Goal: Task Accomplishment & Management: Use online tool/utility

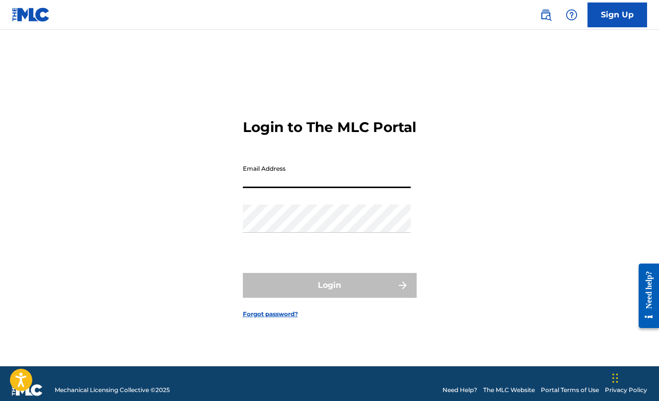
type input "[PERSON_NAME][EMAIL_ADDRESS][DOMAIN_NAME]"
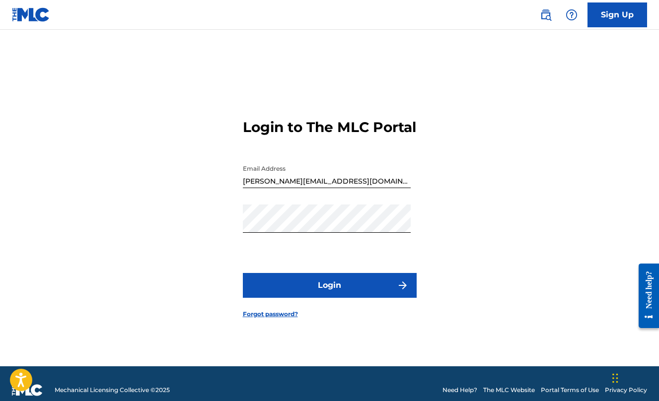
click at [348, 280] on form "Login to The MLC Portal Email Address [PERSON_NAME][EMAIL_ADDRESS][DOMAIN_NAME]…" at bounding box center [330, 211] width 174 height 312
click at [352, 291] on button "Login" at bounding box center [330, 285] width 174 height 25
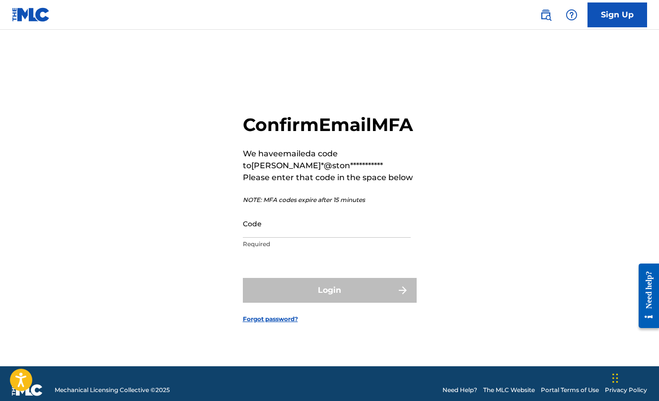
click at [340, 238] on input "Code" at bounding box center [327, 224] width 168 height 28
type input "118193"
click at [329, 302] on button "Login" at bounding box center [330, 290] width 174 height 25
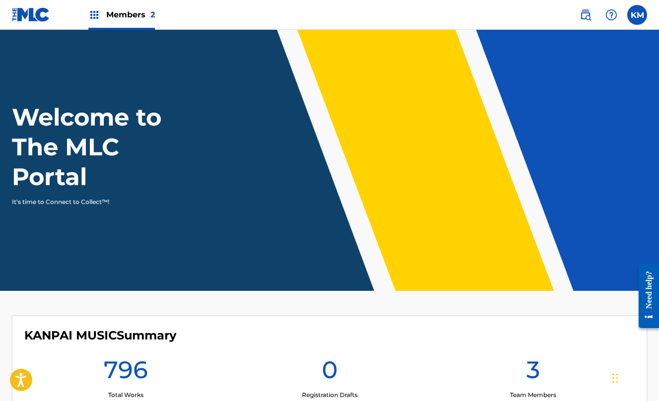
scroll to position [6, 0]
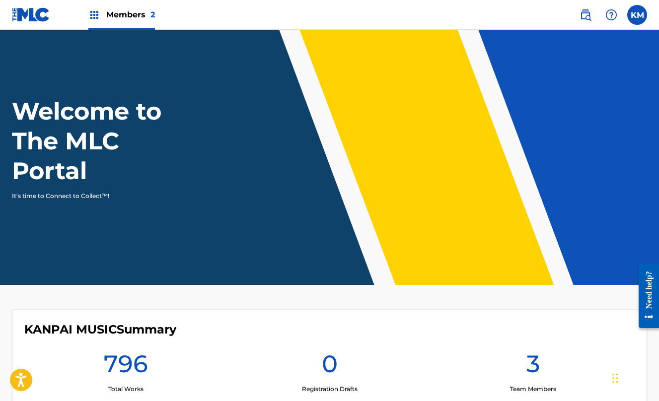
click at [96, 14] on img at bounding box center [94, 15] width 12 height 12
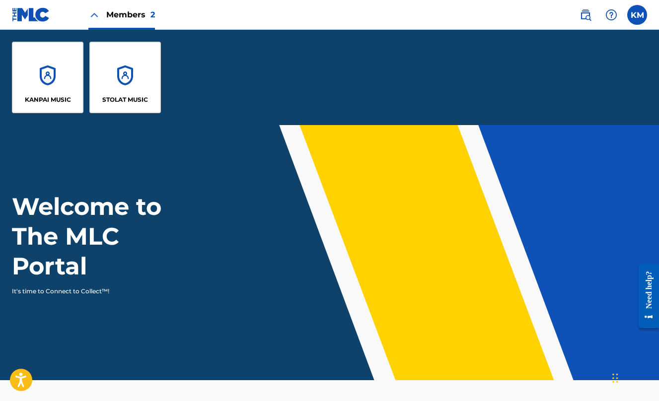
click at [37, 78] on div "KANPAI MUSIC" at bounding box center [48, 78] width 72 height 72
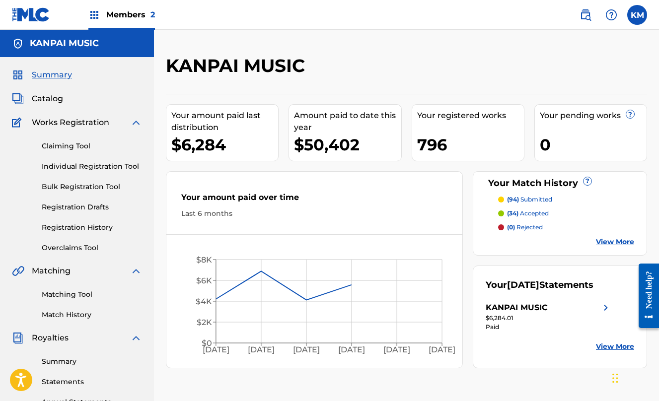
click at [52, 97] on span "Catalog" at bounding box center [47, 99] width 31 height 12
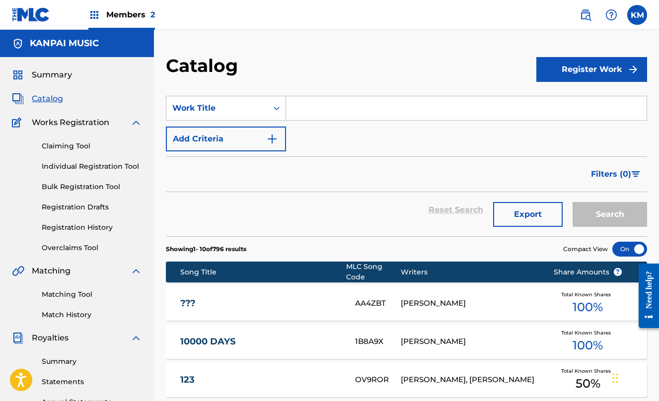
click at [327, 109] on input "Search Form" at bounding box center [466, 108] width 361 height 24
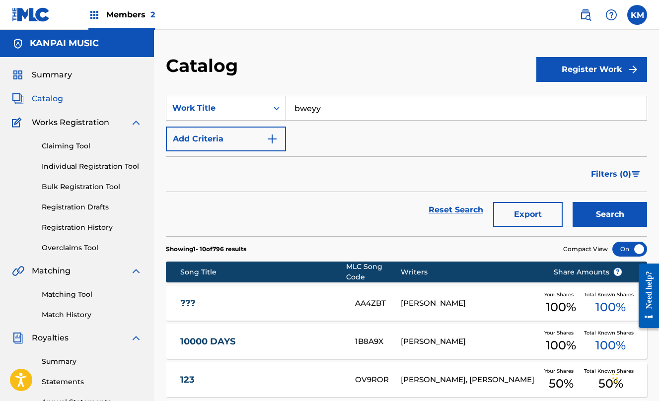
type input "bweyy"
click at [610, 215] on button "Search" at bounding box center [610, 214] width 75 height 25
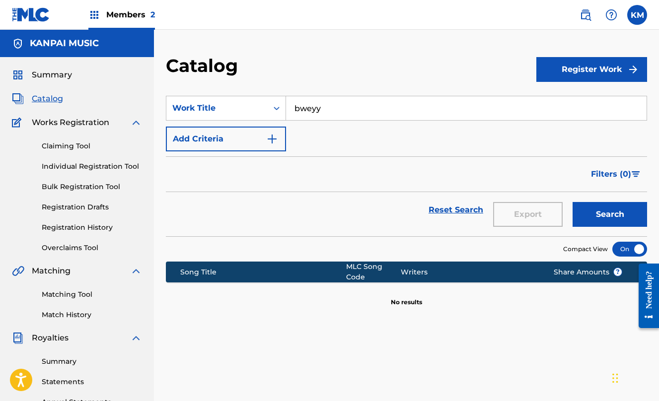
click at [346, 105] on input "bweyy" at bounding box center [466, 108] width 361 height 24
click at [118, 12] on span "Members 2" at bounding box center [130, 14] width 49 height 11
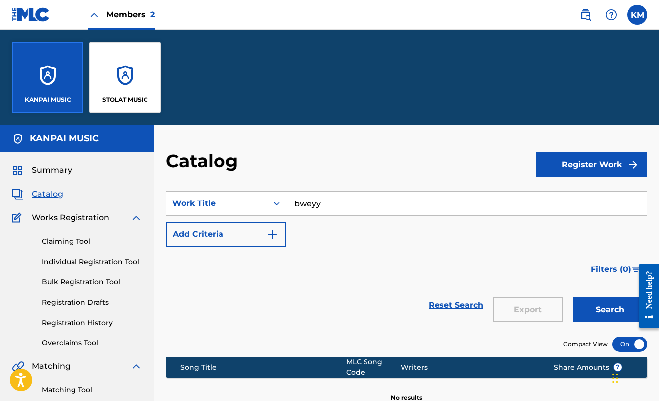
click at [138, 71] on div "STOLAT MUSIC" at bounding box center [125, 78] width 72 height 72
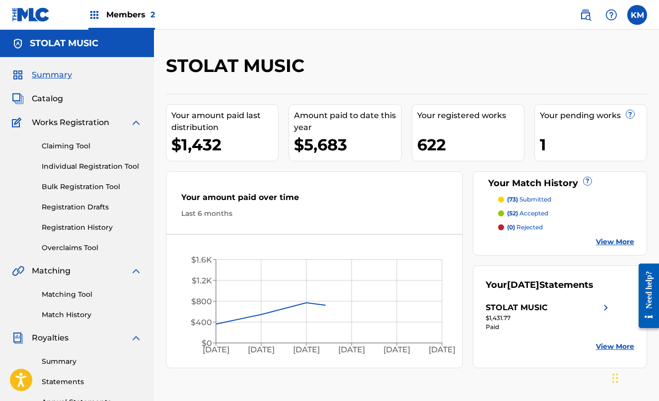
click at [48, 100] on span "Catalog" at bounding box center [47, 99] width 31 height 12
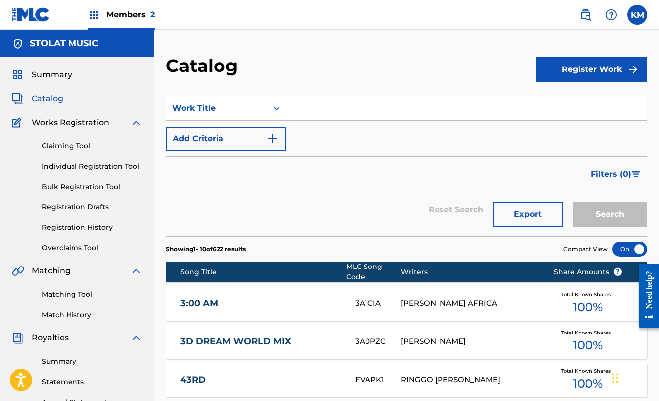
click at [386, 115] on input "Search Form" at bounding box center [466, 108] width 361 height 24
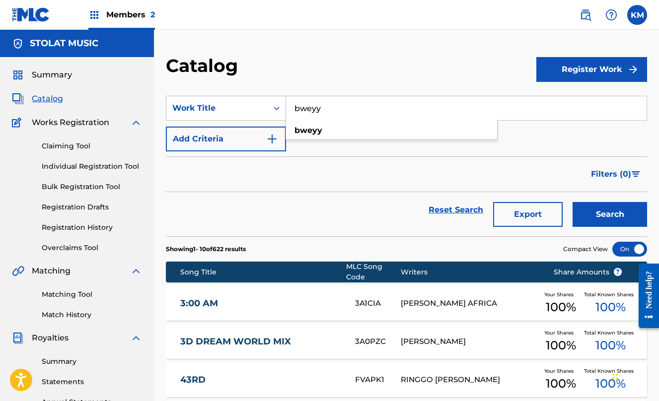
type input "bweyy"
click at [610, 215] on button "Search" at bounding box center [610, 214] width 75 height 25
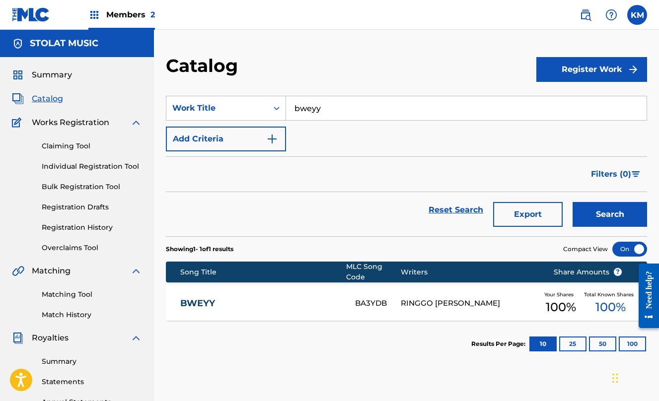
click at [489, 302] on div "RINGGO [PERSON_NAME]" at bounding box center [469, 303] width 137 height 11
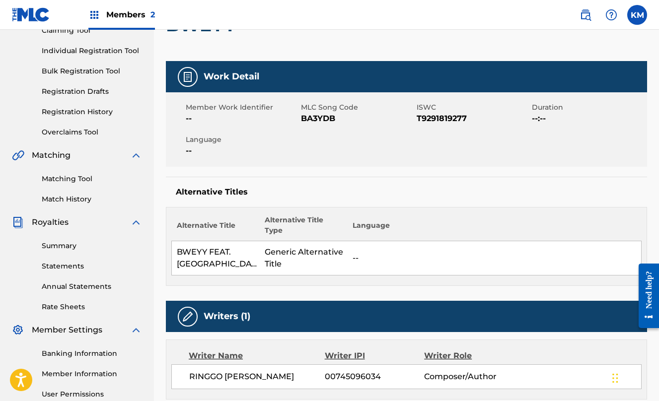
scroll to position [7, 0]
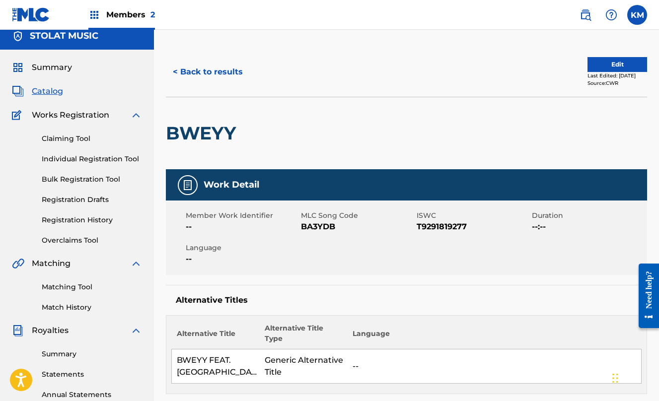
click at [71, 289] on link "Matching Tool" at bounding box center [92, 287] width 100 height 10
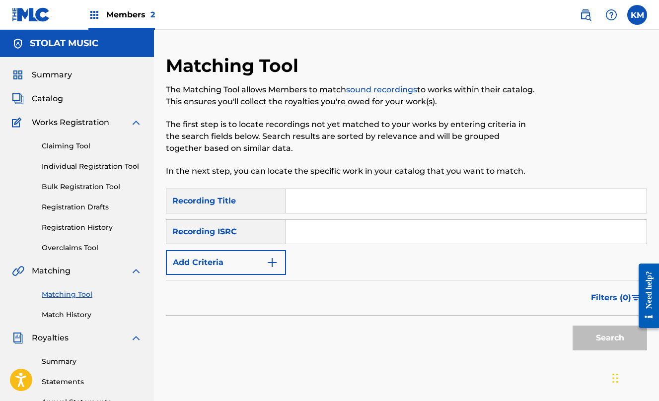
click at [345, 193] on input "Search Form" at bounding box center [466, 201] width 361 height 24
type input "bweyy"
click at [335, 232] on input "Search Form" at bounding box center [466, 232] width 361 height 24
click at [234, 237] on div "Recording ISRC" at bounding box center [226, 232] width 120 height 25
click at [248, 272] on button "Add Criteria" at bounding box center [226, 262] width 120 height 25
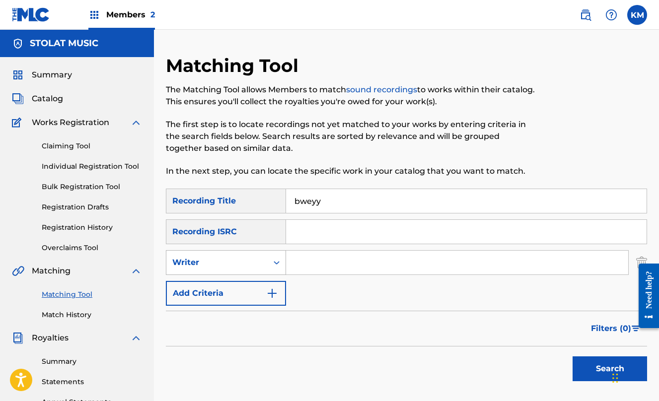
click at [246, 274] on div "Writer" at bounding box center [226, 262] width 120 height 25
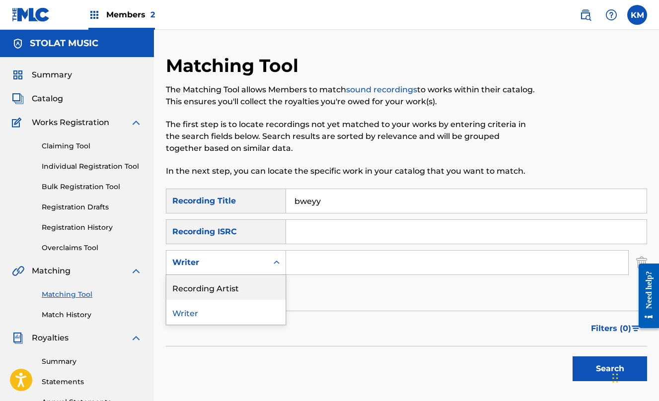
click at [240, 283] on div "Recording Artist" at bounding box center [225, 287] width 119 height 25
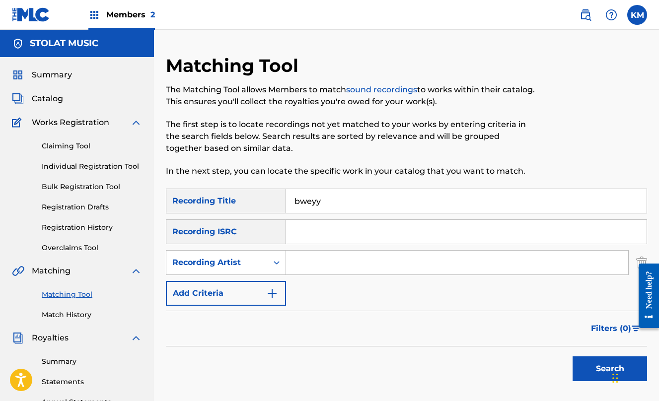
click at [326, 258] on input "Search Form" at bounding box center [457, 263] width 342 height 24
type input "mndsgn"
click at [610, 369] on button "Search" at bounding box center [610, 369] width 75 height 25
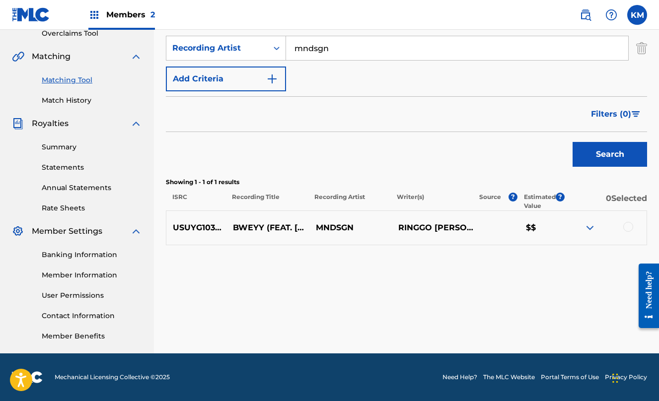
click at [589, 229] on img at bounding box center [590, 228] width 12 height 12
click at [439, 225] on p "RINGGO [PERSON_NAME]" at bounding box center [433, 228] width 83 height 12
click at [291, 228] on p "BWEYY (FEAT. [GEOGRAPHIC_DATA])" at bounding box center [268, 228] width 83 height 12
click at [631, 229] on div at bounding box center [629, 227] width 10 height 10
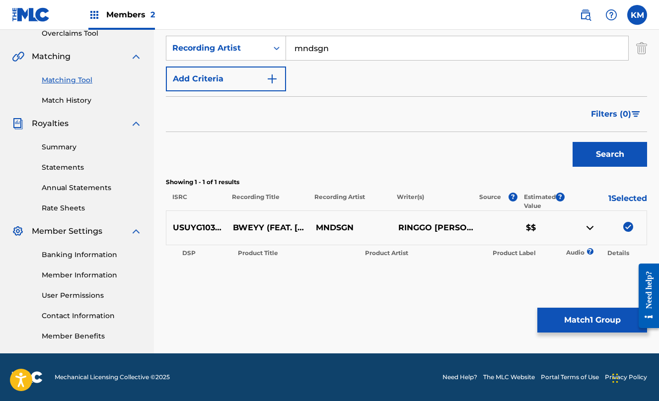
click at [590, 312] on button "Match 1 Group" at bounding box center [593, 320] width 110 height 25
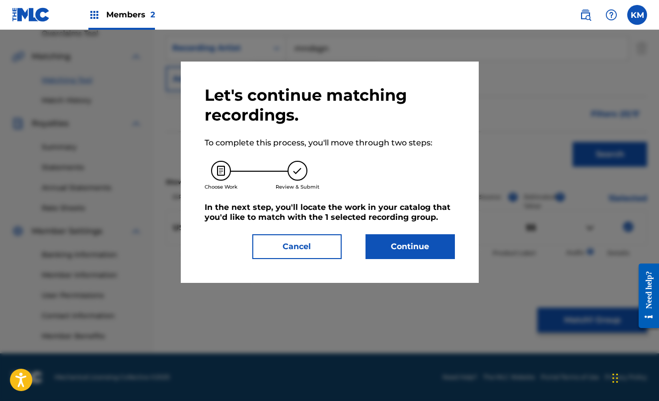
click at [403, 251] on button "Continue" at bounding box center [410, 247] width 89 height 25
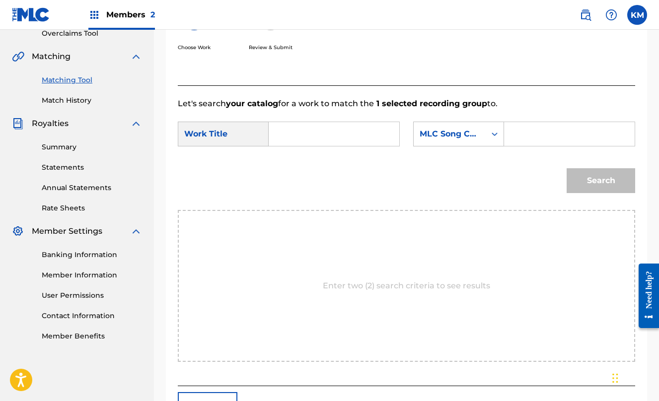
click at [337, 135] on input "Search Form" at bounding box center [334, 134] width 114 height 24
type input "bweyy"
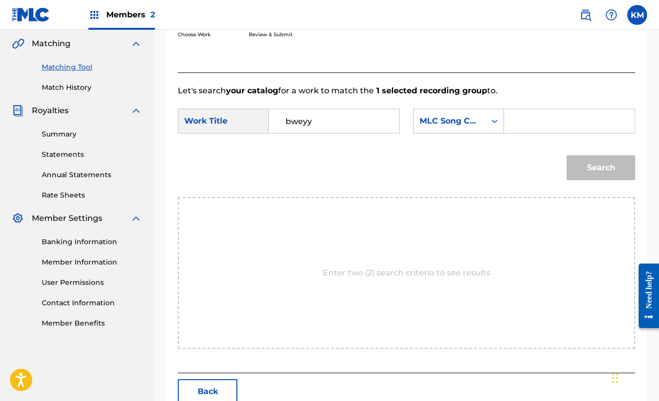
click at [513, 133] on input "Search Form" at bounding box center [570, 121] width 114 height 24
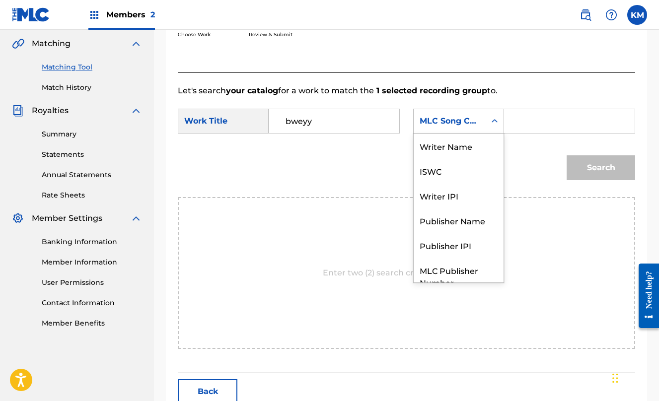
click at [420, 127] on div "MLC Song Code" at bounding box center [450, 121] width 60 height 12
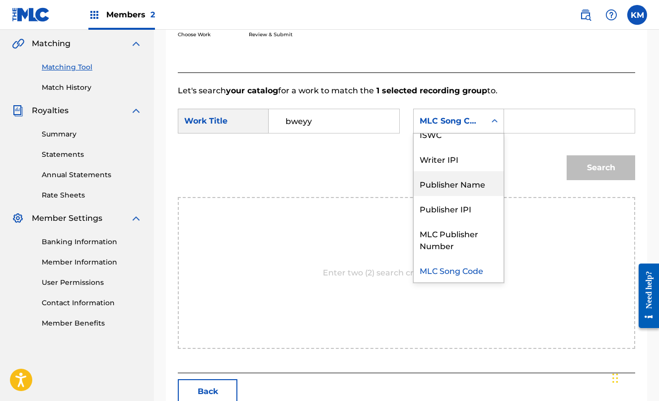
scroll to position [0, 0]
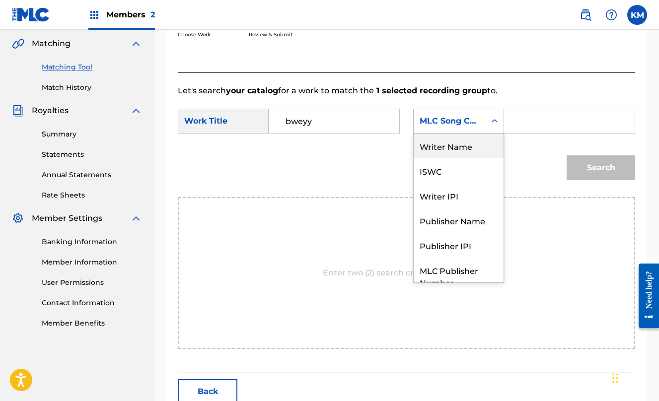
click at [414, 159] on div "Writer Name" at bounding box center [459, 146] width 90 height 25
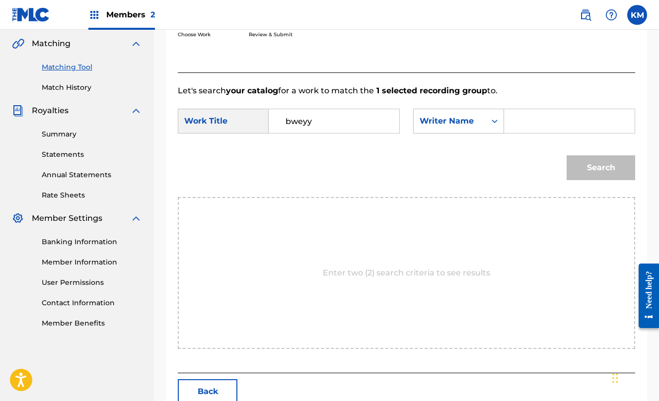
click at [513, 133] on input "Search Form" at bounding box center [570, 121] width 114 height 24
type input "ringgo"
click at [601, 180] on button "Search" at bounding box center [601, 168] width 69 height 25
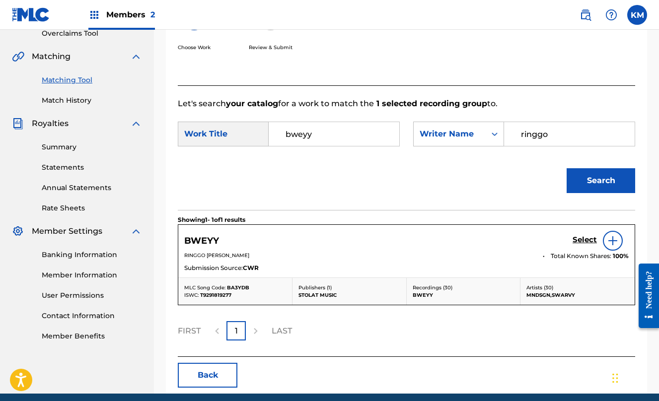
scroll to position [278, 0]
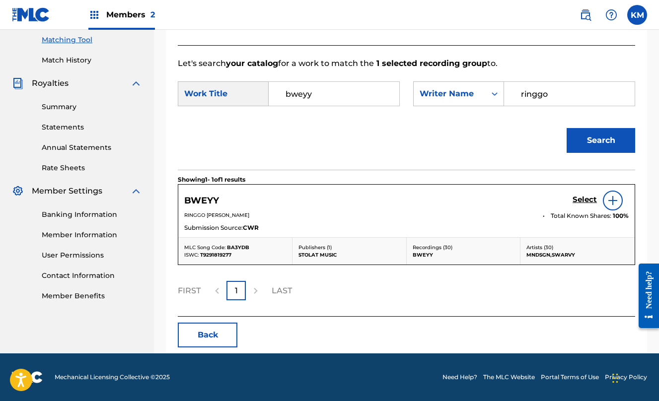
click at [582, 205] on h5 "Select" at bounding box center [585, 199] width 24 height 9
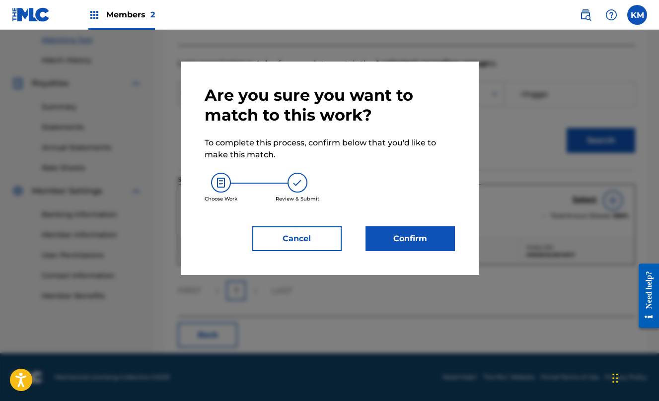
click at [405, 238] on button "Confirm" at bounding box center [410, 239] width 89 height 25
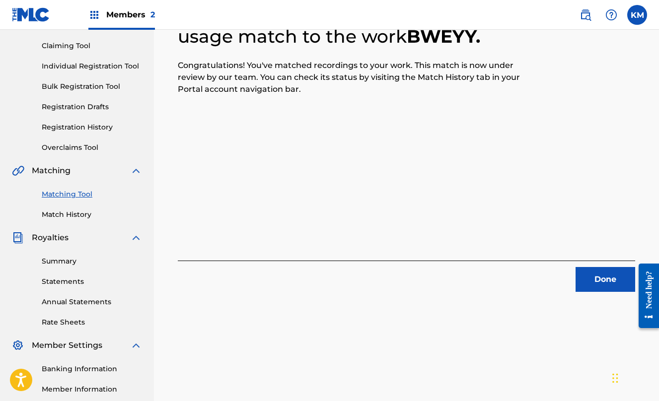
scroll to position [29, 0]
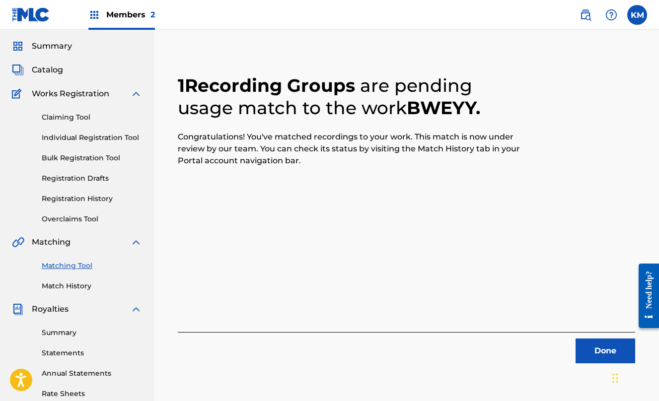
click at [598, 349] on button "Done" at bounding box center [606, 351] width 60 height 25
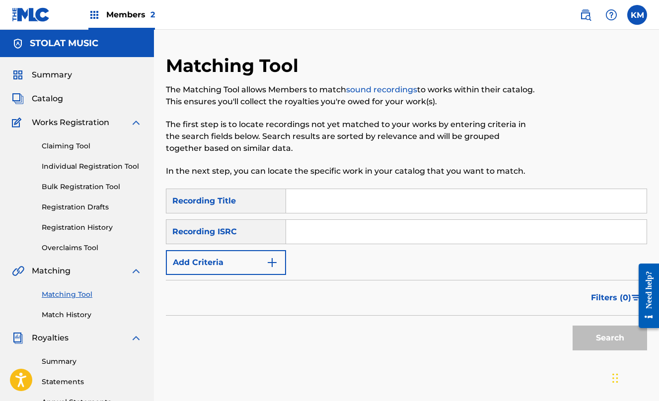
scroll to position [127, 0]
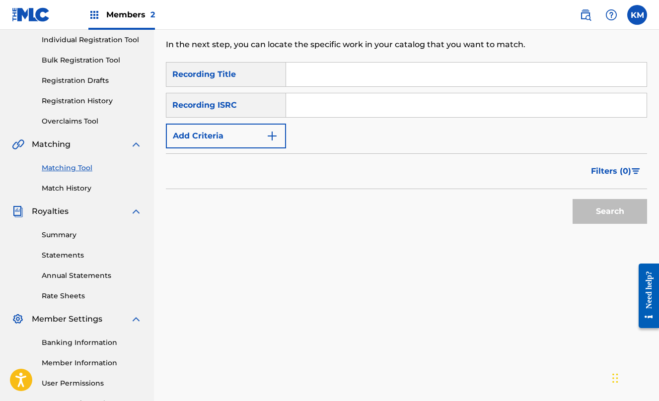
click at [383, 74] on input "Search Form" at bounding box center [466, 75] width 361 height 24
type input "bweyy"
click at [610, 212] on button "Search" at bounding box center [610, 211] width 75 height 25
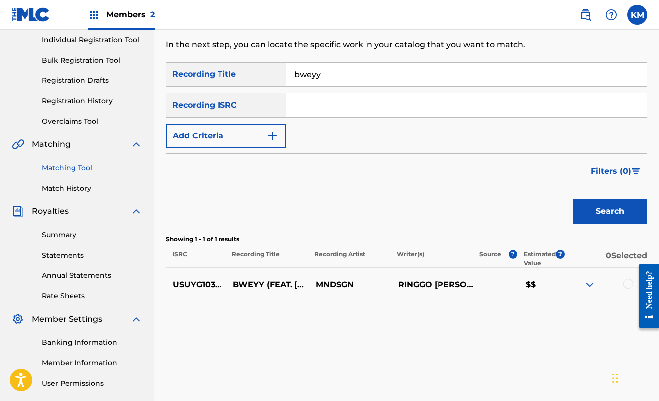
click at [629, 286] on div at bounding box center [629, 284] width 10 height 10
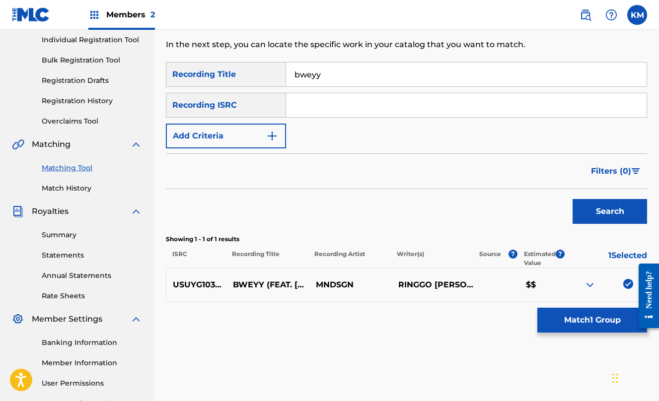
scroll to position [215, 0]
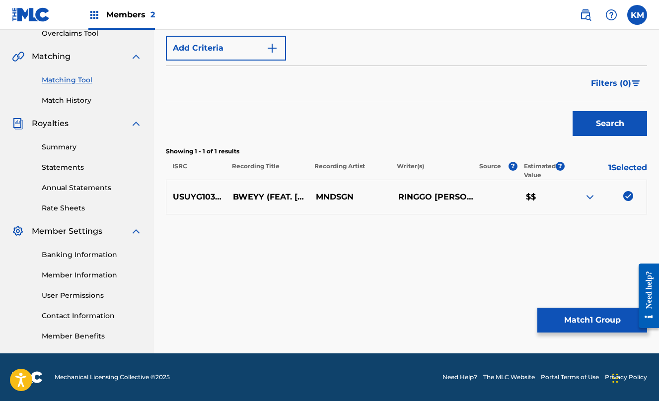
click at [612, 312] on button "Match 1 Group" at bounding box center [593, 320] width 110 height 25
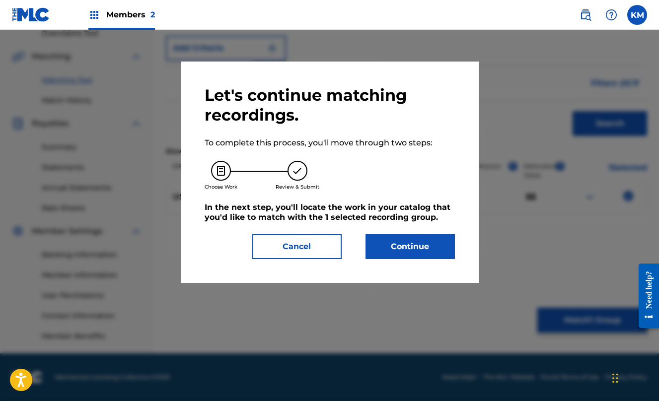
click at [437, 252] on button "Continue" at bounding box center [410, 247] width 89 height 25
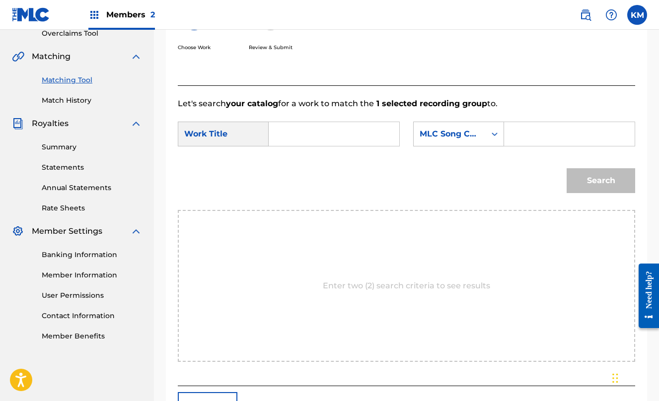
click at [364, 135] on input "Search Form" at bounding box center [334, 134] width 114 height 24
type input "bweyy"
click at [414, 144] on div "MLC Song Code" at bounding box center [450, 134] width 72 height 19
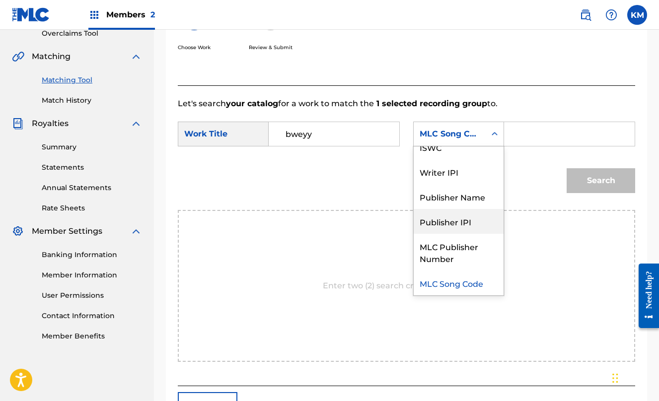
scroll to position [0, 0]
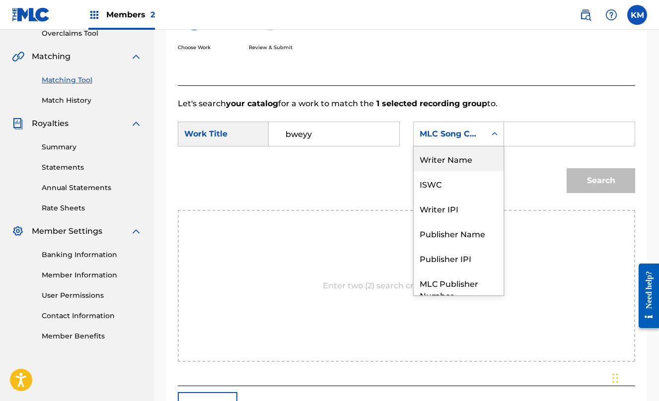
click at [414, 171] on div "Writer Name" at bounding box center [459, 159] width 90 height 25
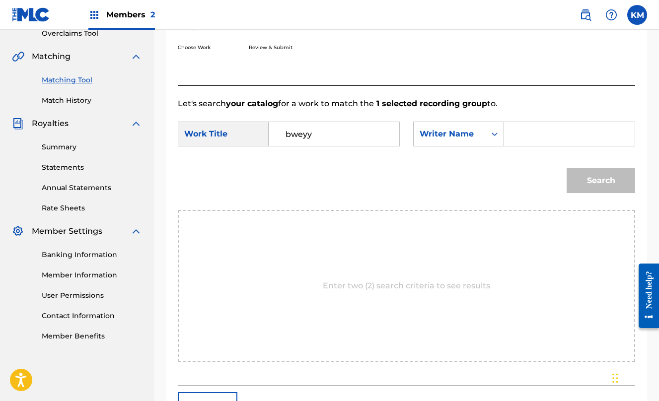
click at [513, 146] on input "Search Form" at bounding box center [570, 134] width 114 height 24
click at [601, 193] on button "Search" at bounding box center [601, 180] width 69 height 25
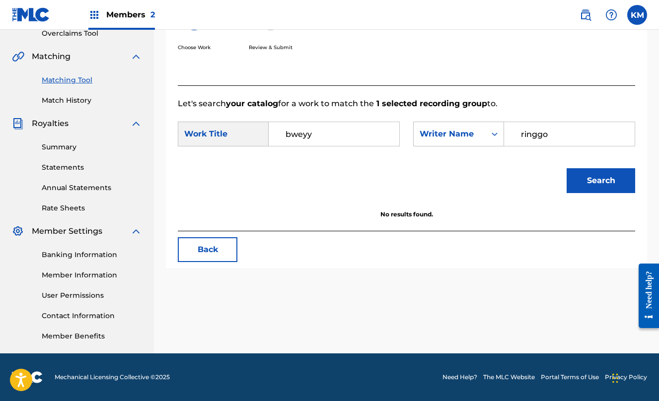
type input "ringgo"
click at [601, 193] on button "Search" at bounding box center [601, 180] width 69 height 25
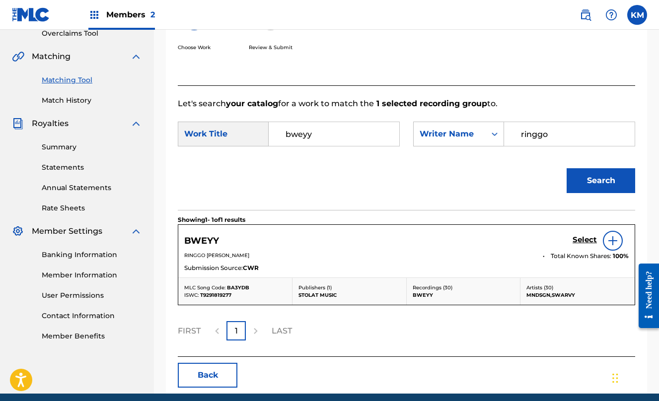
click at [585, 245] on h5 "Select" at bounding box center [585, 240] width 24 height 9
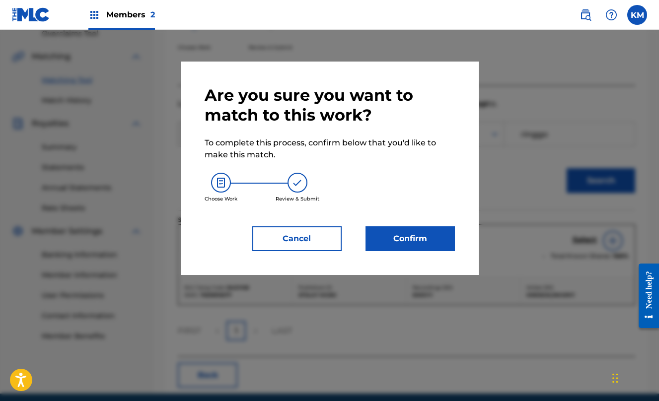
click at [429, 241] on button "Confirm" at bounding box center [410, 239] width 89 height 25
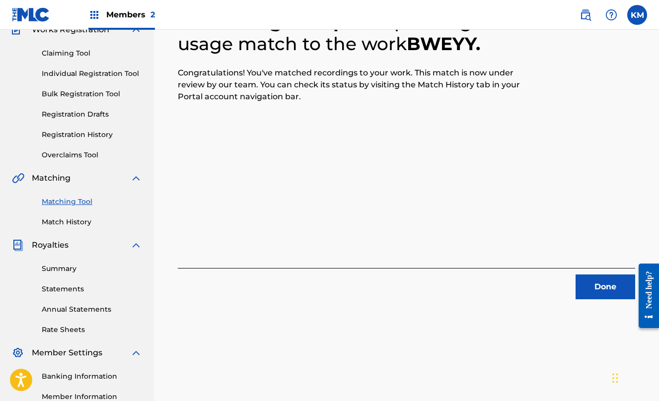
scroll to position [28, 0]
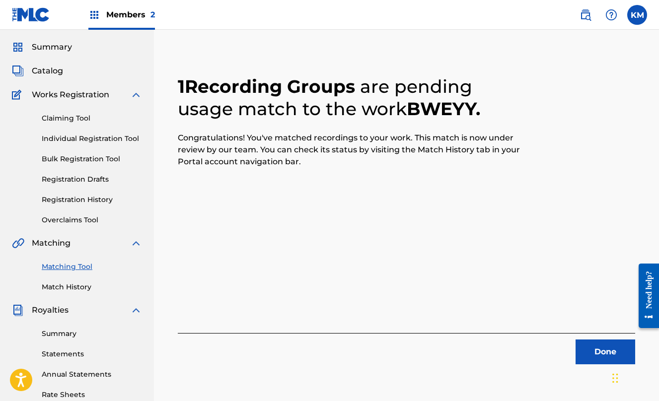
click at [607, 350] on button "Done" at bounding box center [606, 352] width 60 height 25
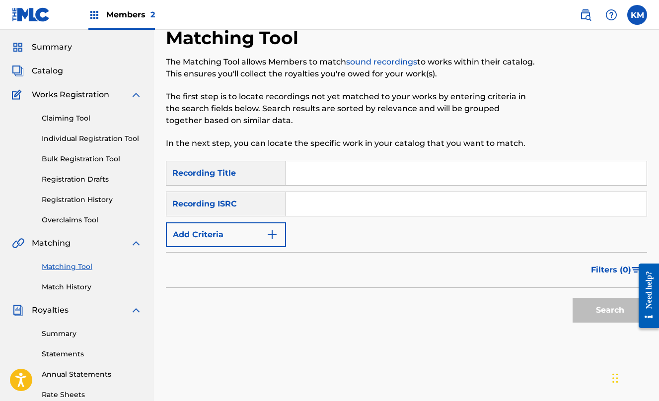
scroll to position [0, 0]
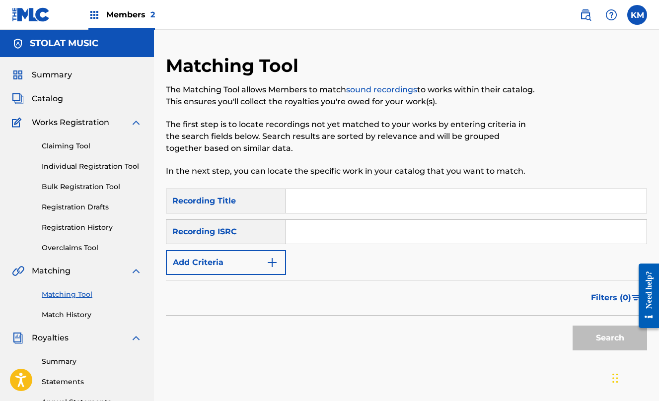
click at [77, 320] on link "Match History" at bounding box center [92, 315] width 100 height 10
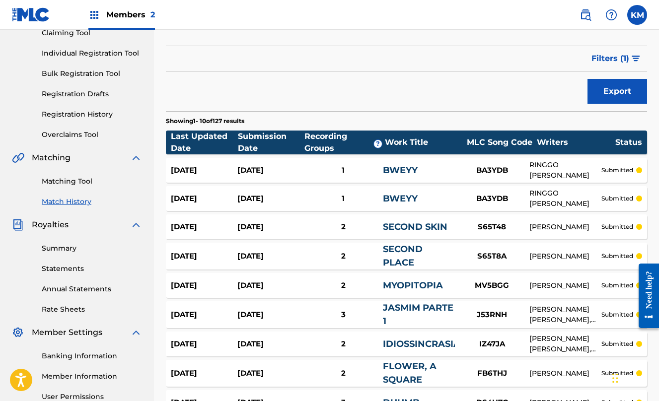
scroll to position [254, 0]
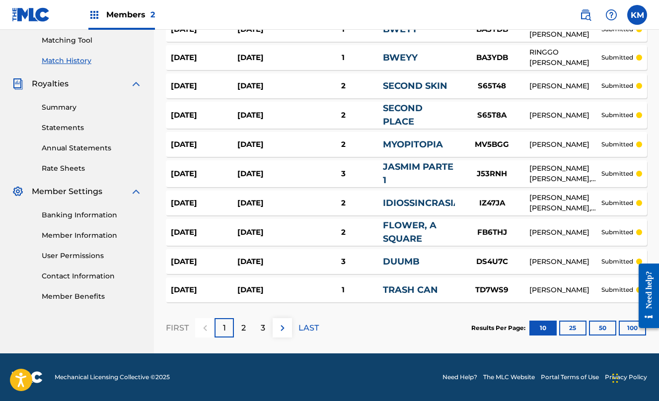
click at [246, 331] on p "2" at bounding box center [243, 328] width 4 height 12
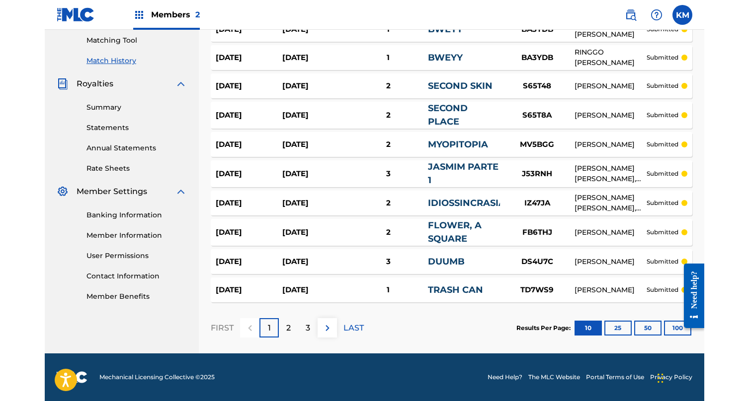
scroll to position [215, 0]
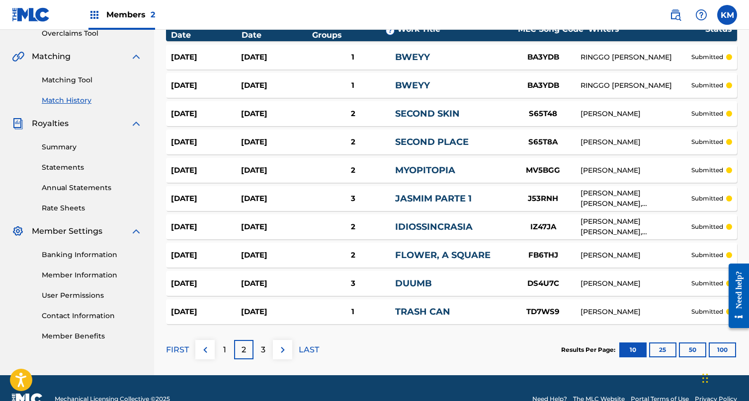
click at [259, 351] on div "3" at bounding box center [262, 349] width 19 height 19
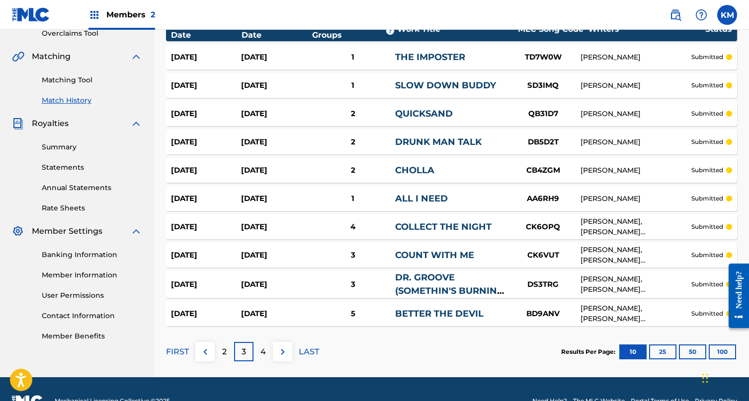
scroll to position [221, 0]
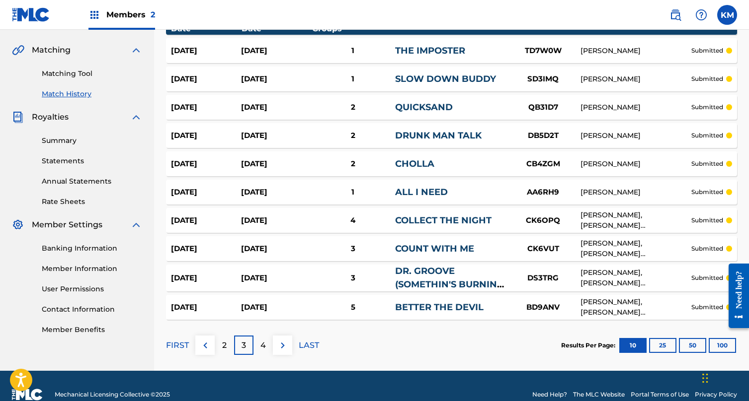
click at [260, 344] on p "4" at bounding box center [262, 346] width 5 height 12
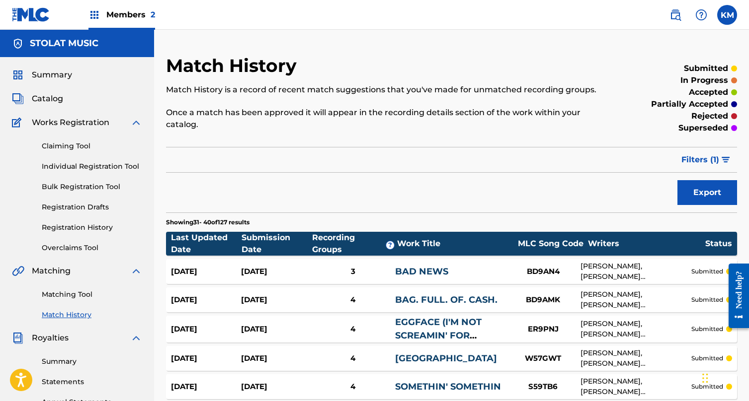
scroll to position [239, 0]
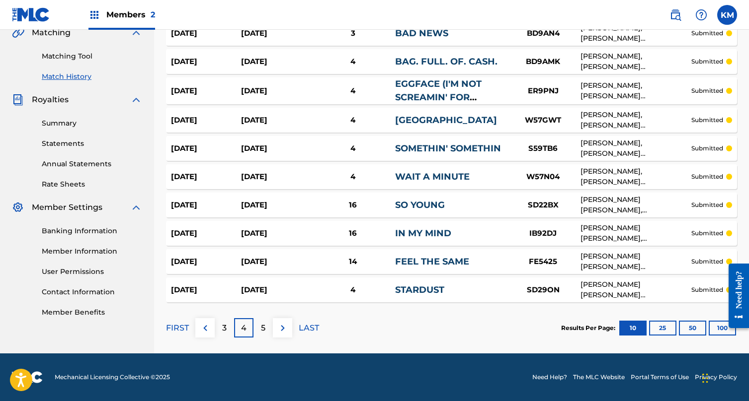
click at [268, 329] on div "5" at bounding box center [262, 328] width 19 height 19
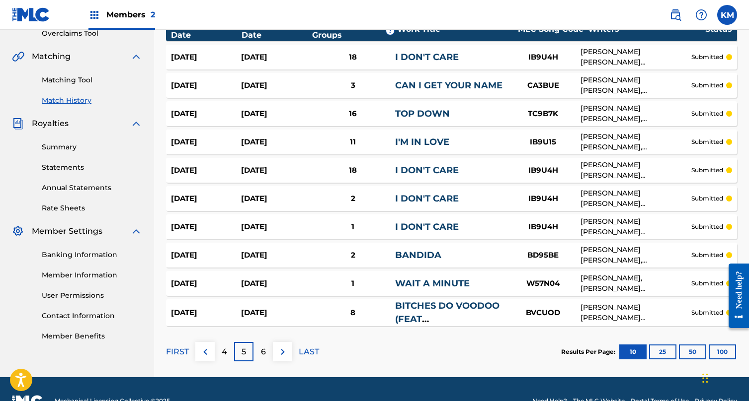
scroll to position [227, 0]
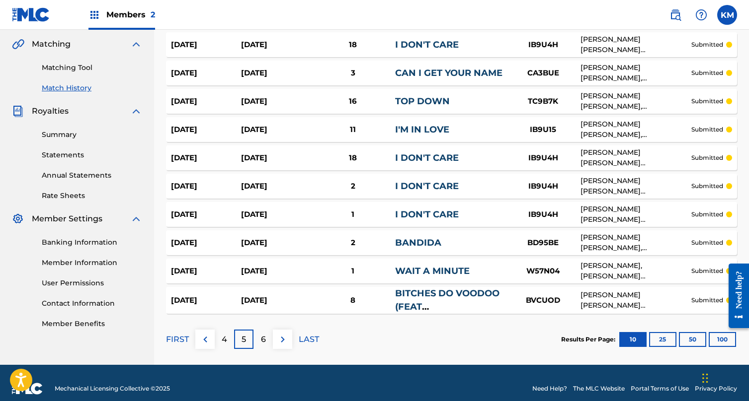
click at [267, 341] on div "6" at bounding box center [262, 339] width 19 height 19
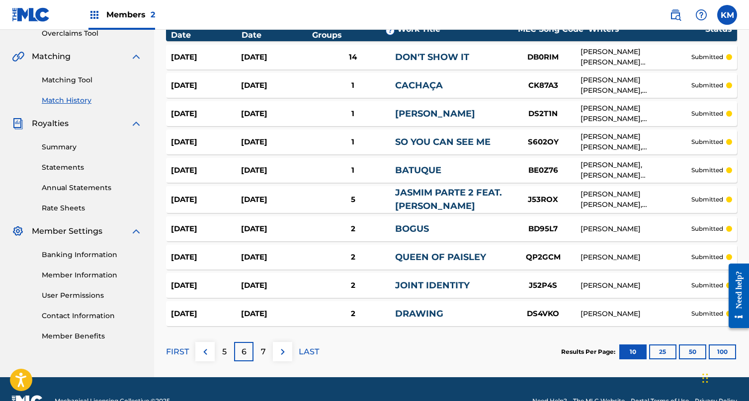
click at [659, 353] on button "100" at bounding box center [722, 352] width 27 height 15
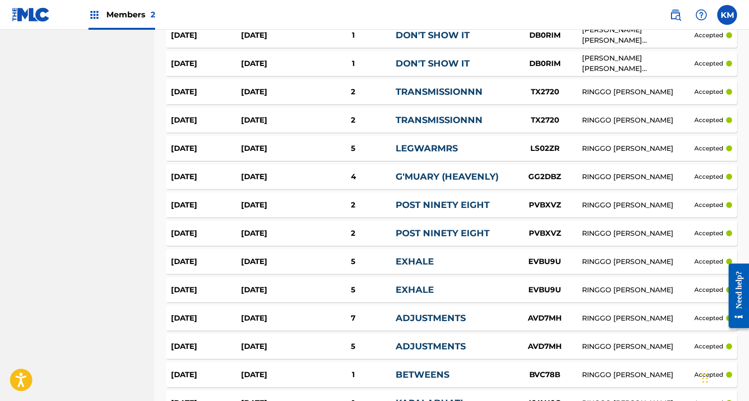
scroll to position [2416, 0]
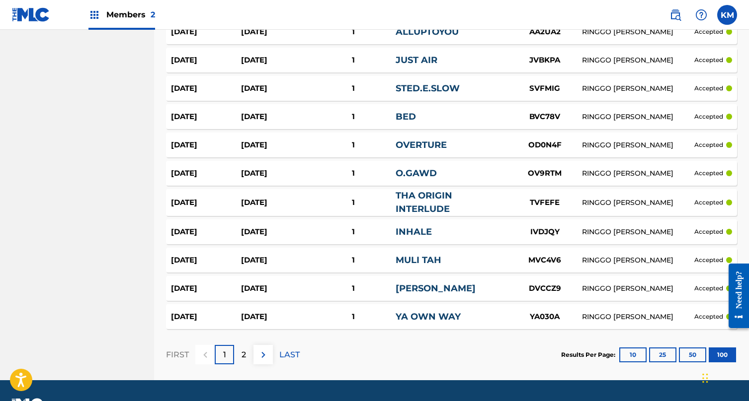
click at [245, 353] on p "2" at bounding box center [243, 355] width 4 height 12
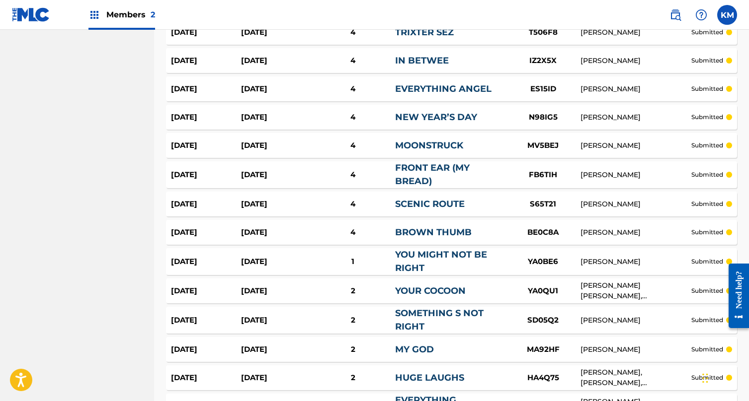
scroll to position [1892, 0]
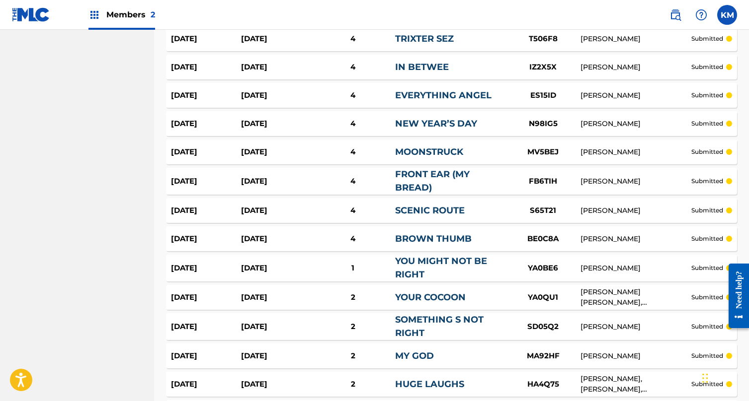
click at [112, 9] on span "Members 2" at bounding box center [130, 14] width 49 height 11
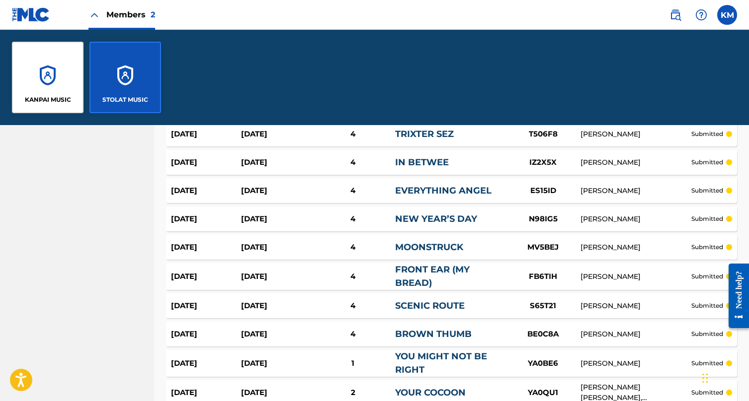
click at [70, 69] on div "KANPAI MUSIC" at bounding box center [48, 78] width 72 height 72
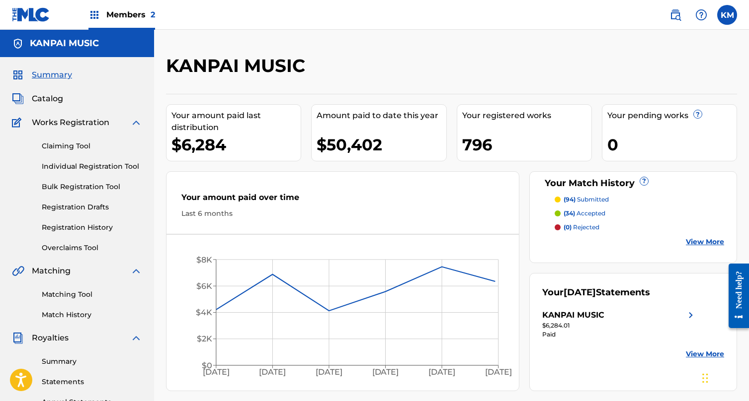
click at [79, 310] on link "Match History" at bounding box center [92, 315] width 100 height 10
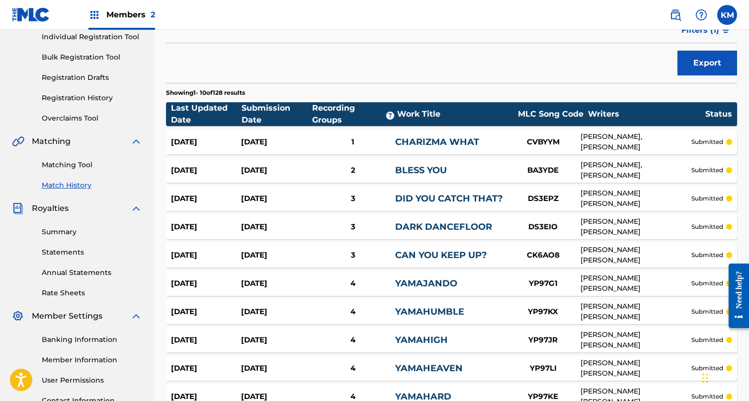
scroll to position [237, 0]
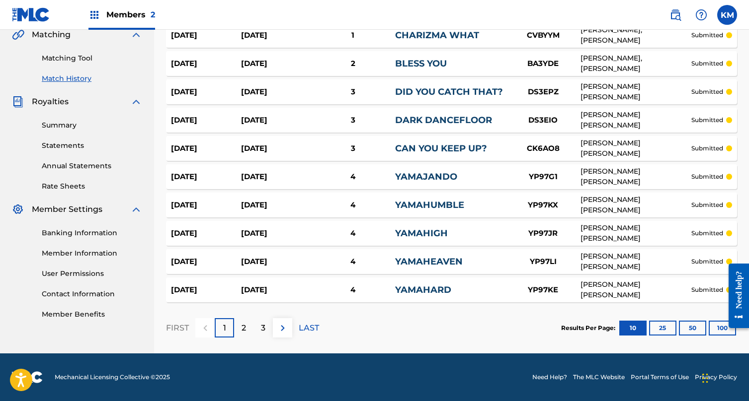
click at [659, 328] on button "100" at bounding box center [722, 328] width 27 height 15
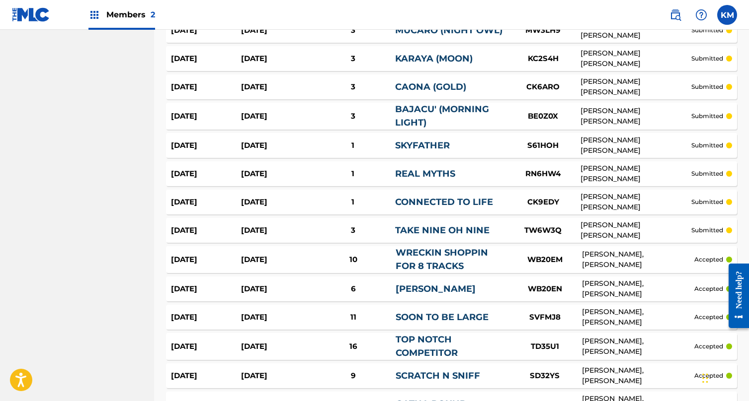
scroll to position [2803, 0]
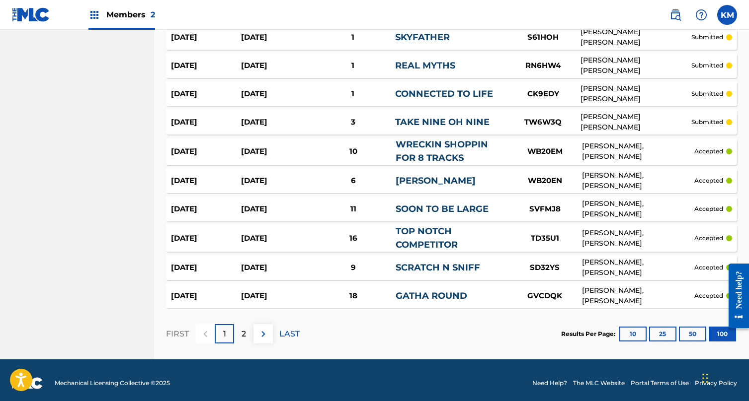
click at [266, 328] on img at bounding box center [263, 334] width 12 height 12
click at [241, 329] on p "2" at bounding box center [243, 334] width 4 height 12
